Goal: Find specific page/section: Find specific page/section

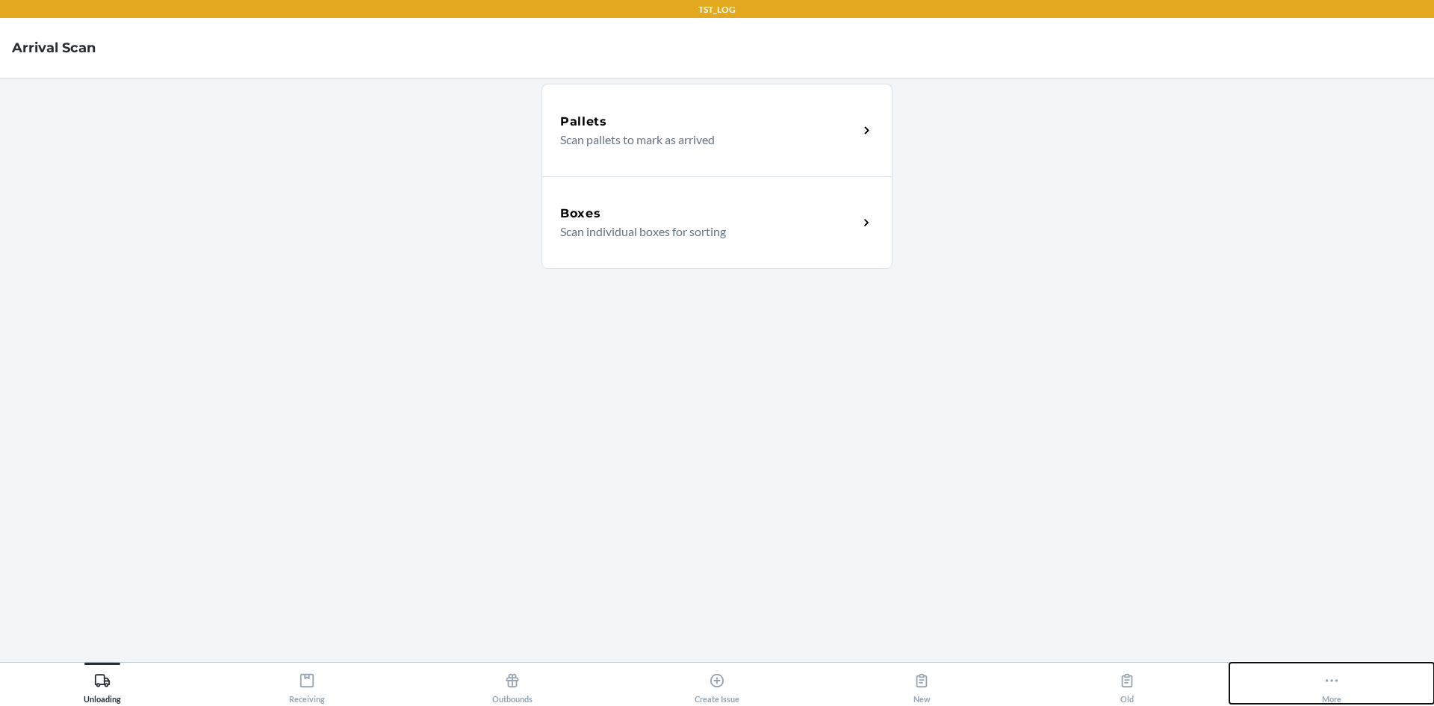
click at [1315, 687] on button "More" at bounding box center [1332, 683] width 205 height 41
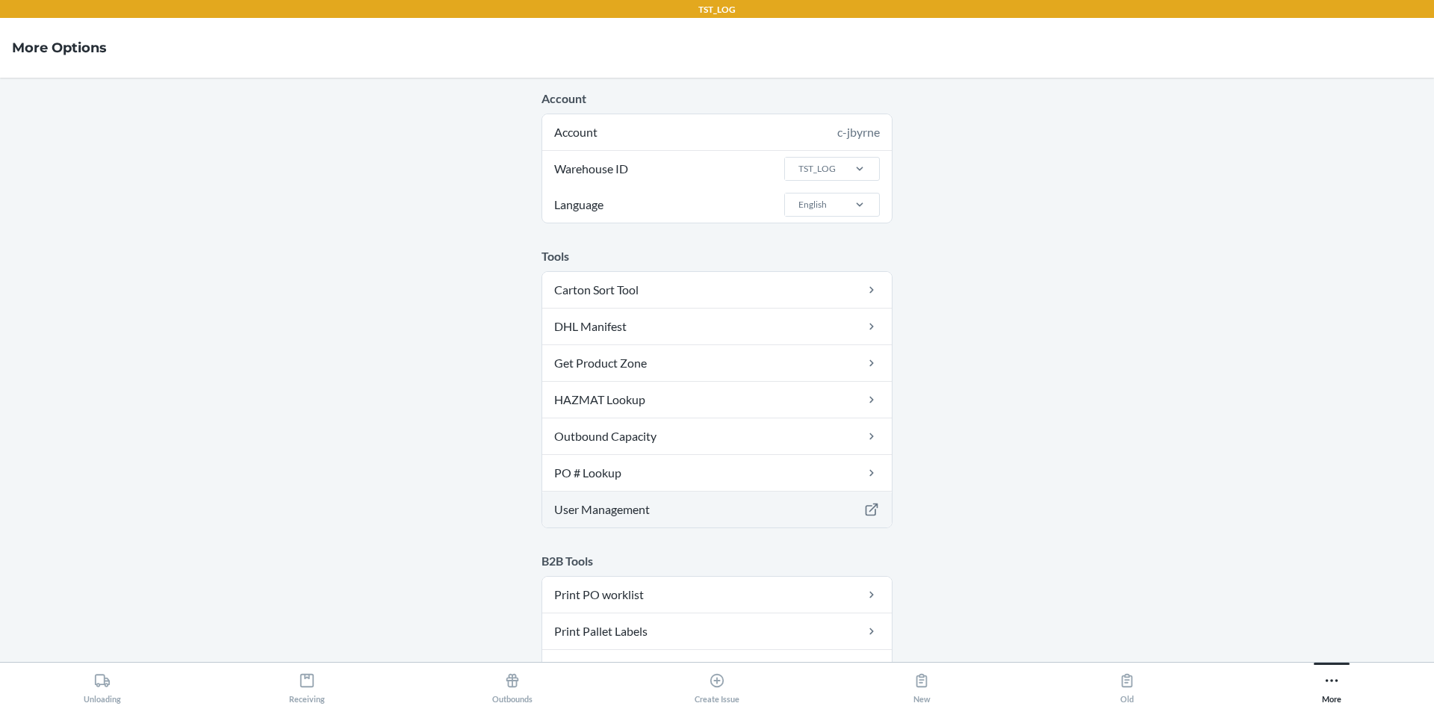
click at [701, 515] on link "User Management" at bounding box center [717, 510] width 350 height 36
